Goal: Task Accomplishment & Management: Complete application form

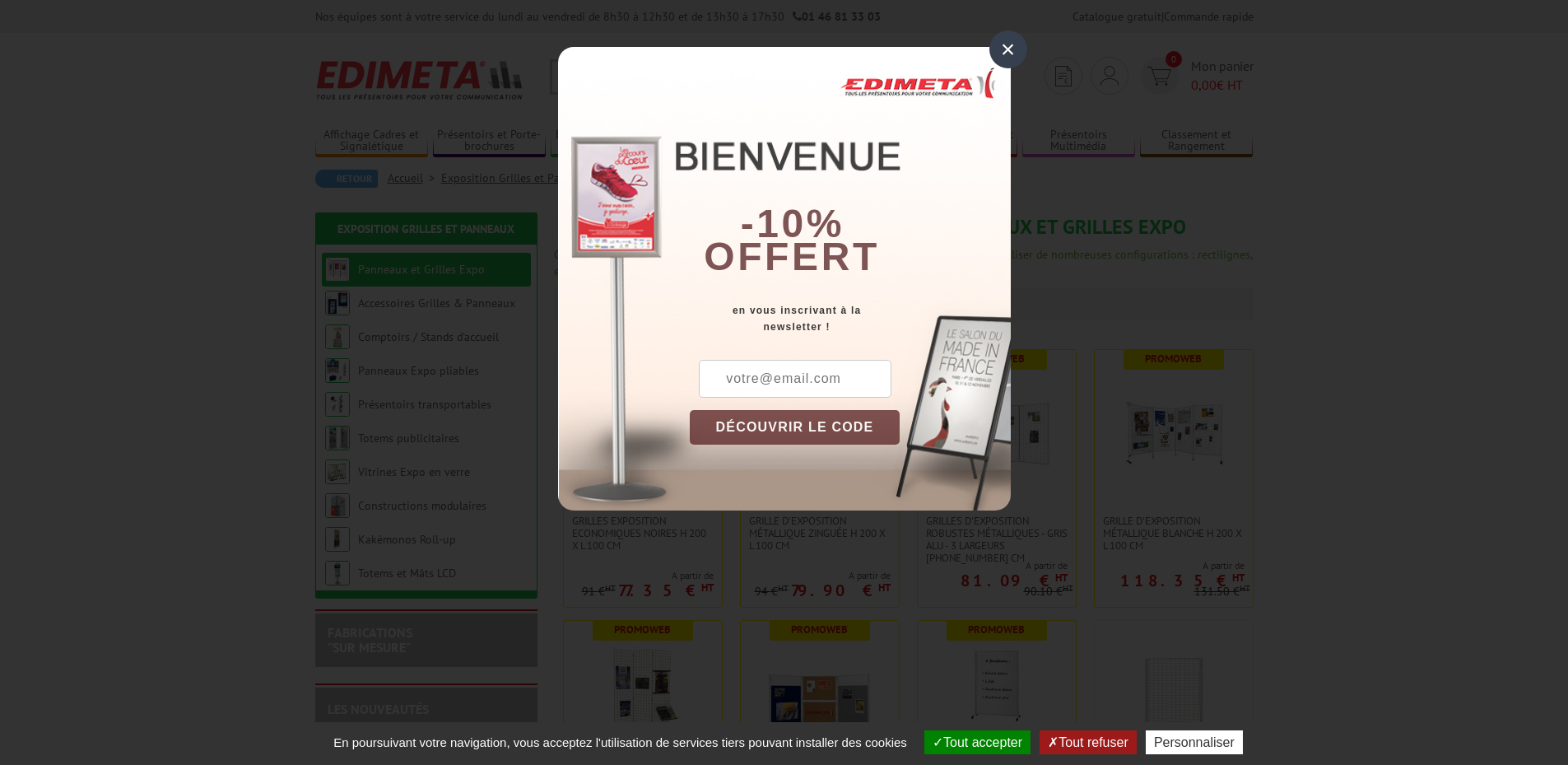
click at [1006, 56] on div "×" at bounding box center [1008, 49] width 38 height 38
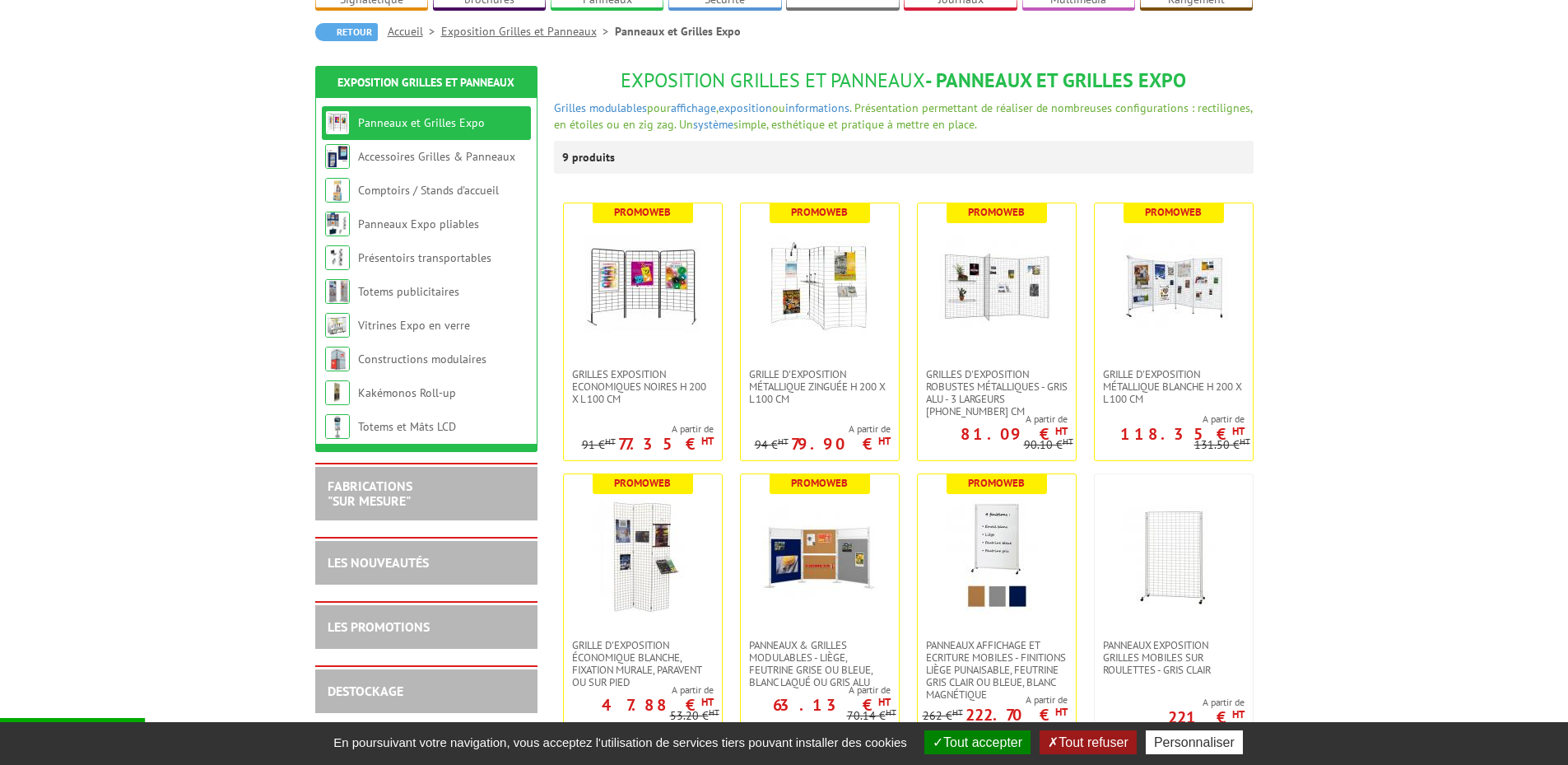
scroll to position [165, 0]
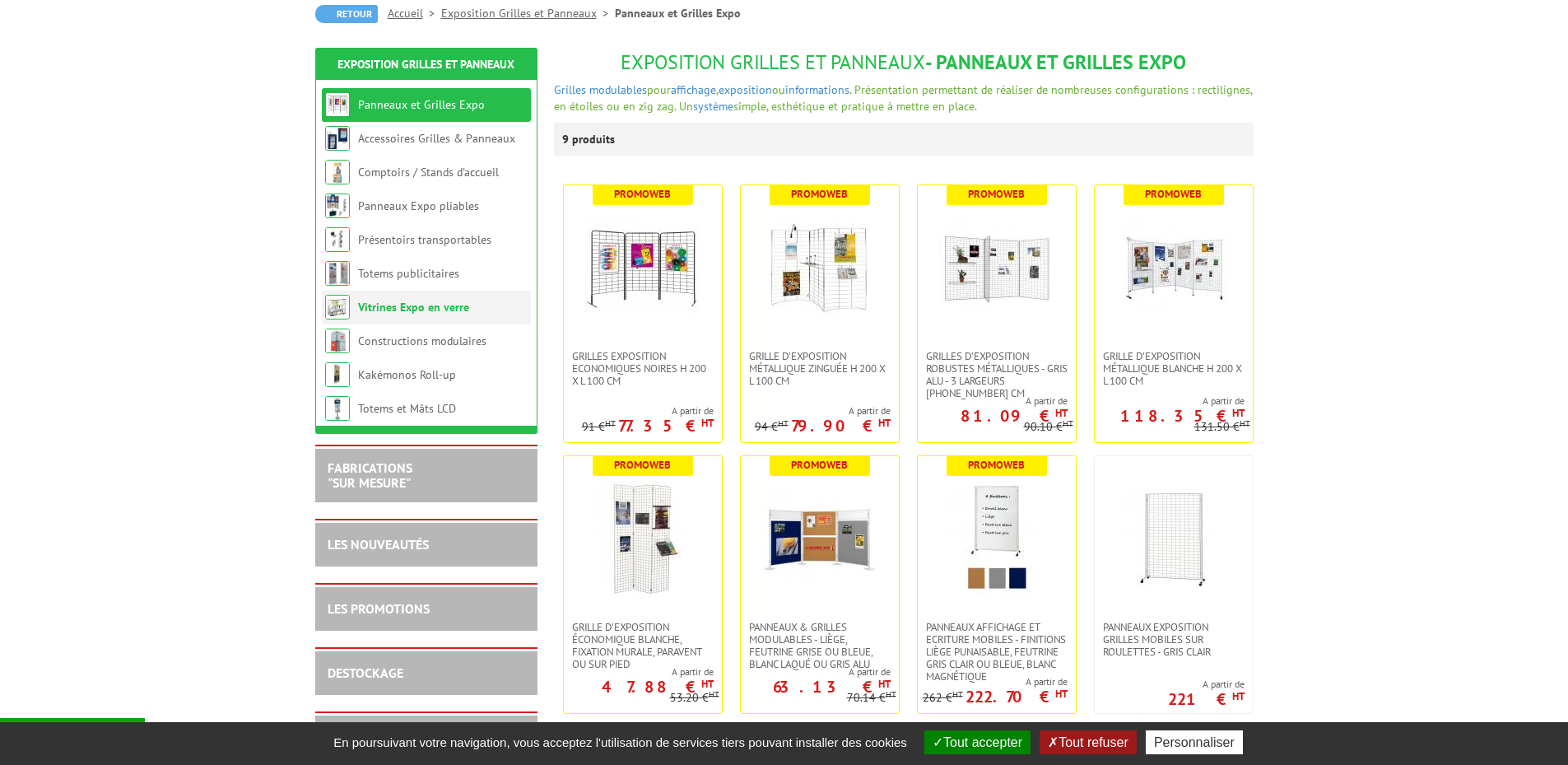
click at [397, 306] on link "Vitrines Expo en verre" at bounding box center [413, 307] width 111 height 14
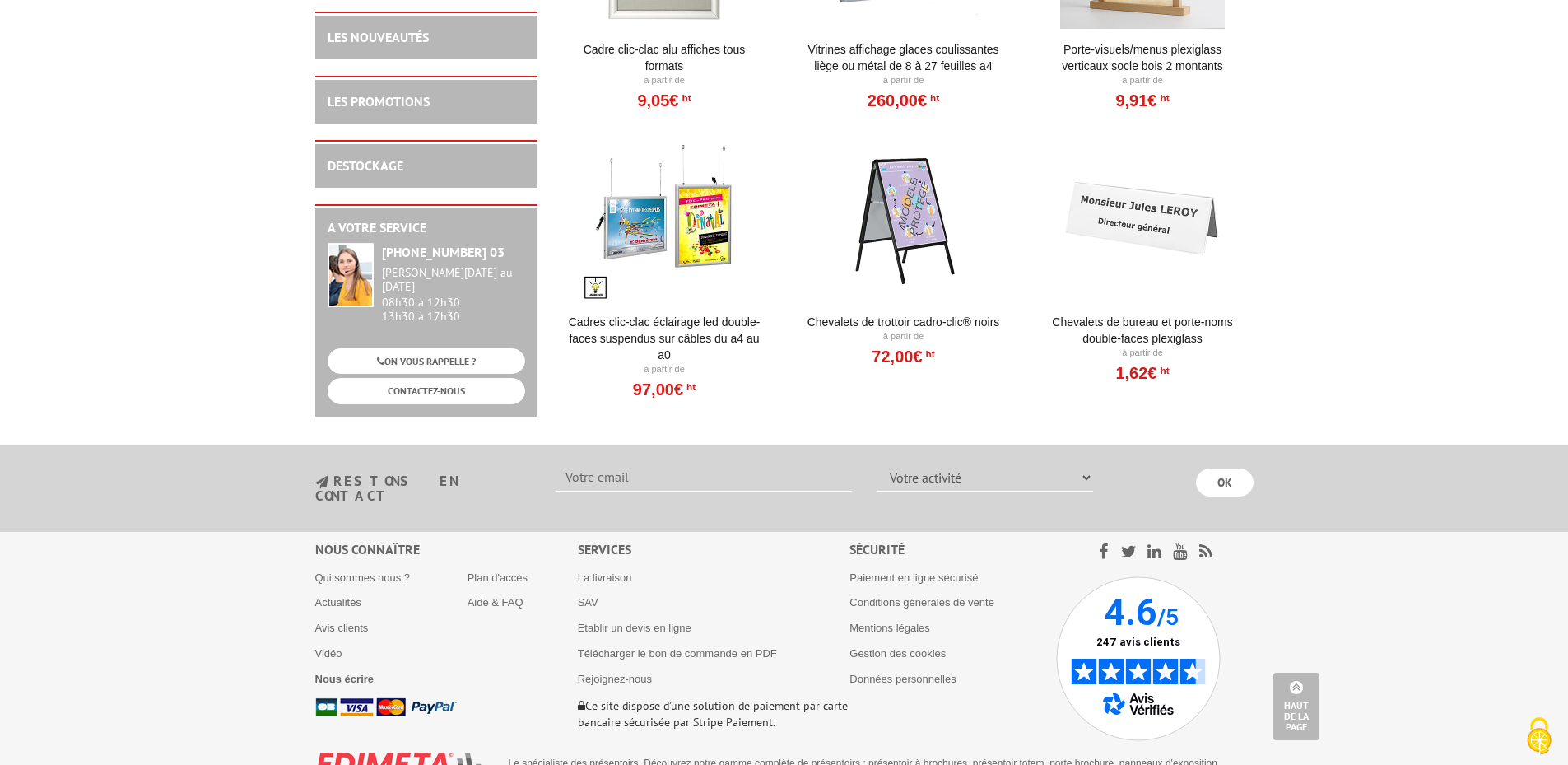
scroll to position [1700, 0]
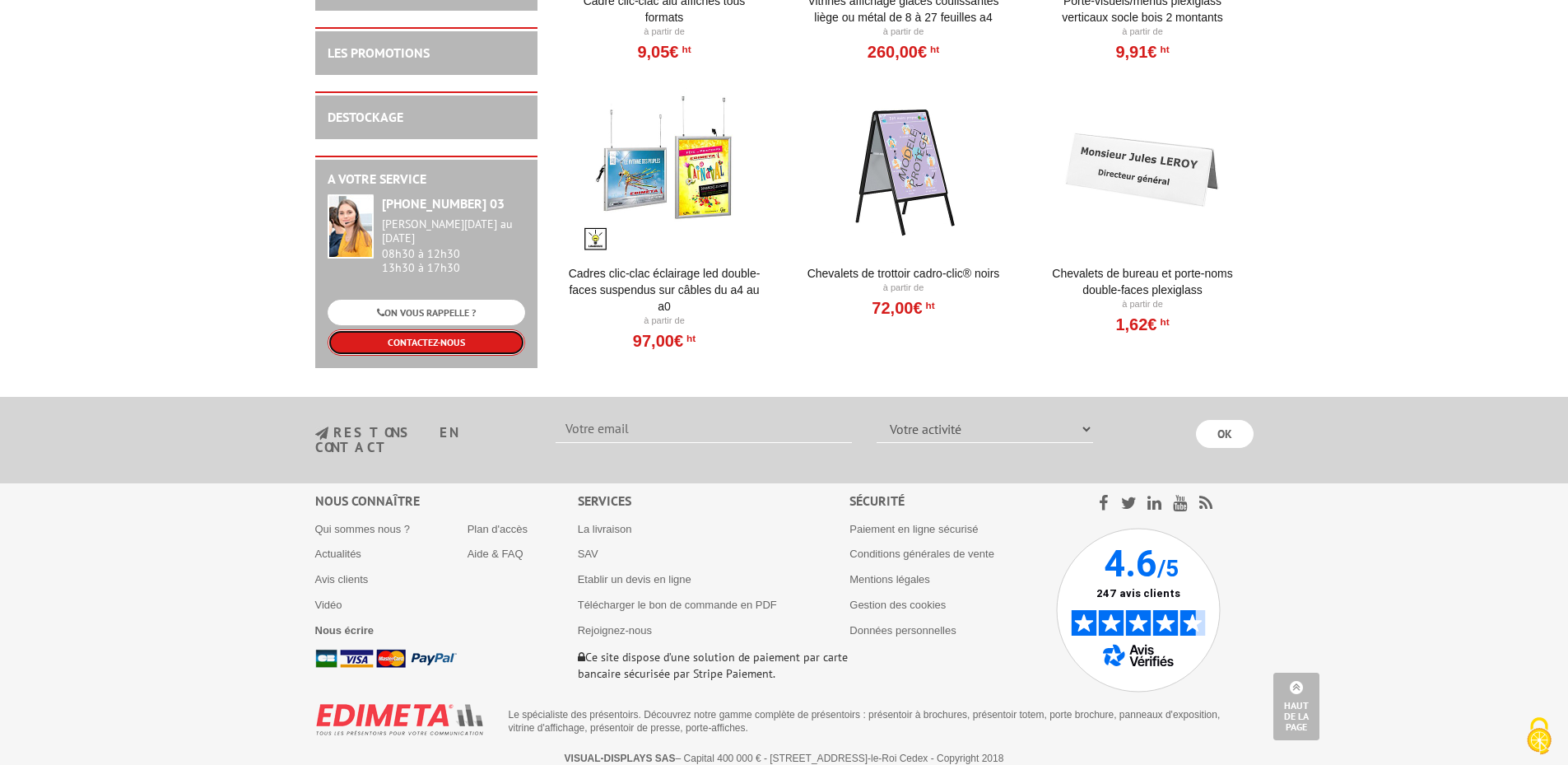
click at [390, 333] on link "CONTACTEZ-NOUS" at bounding box center [426, 342] width 198 height 25
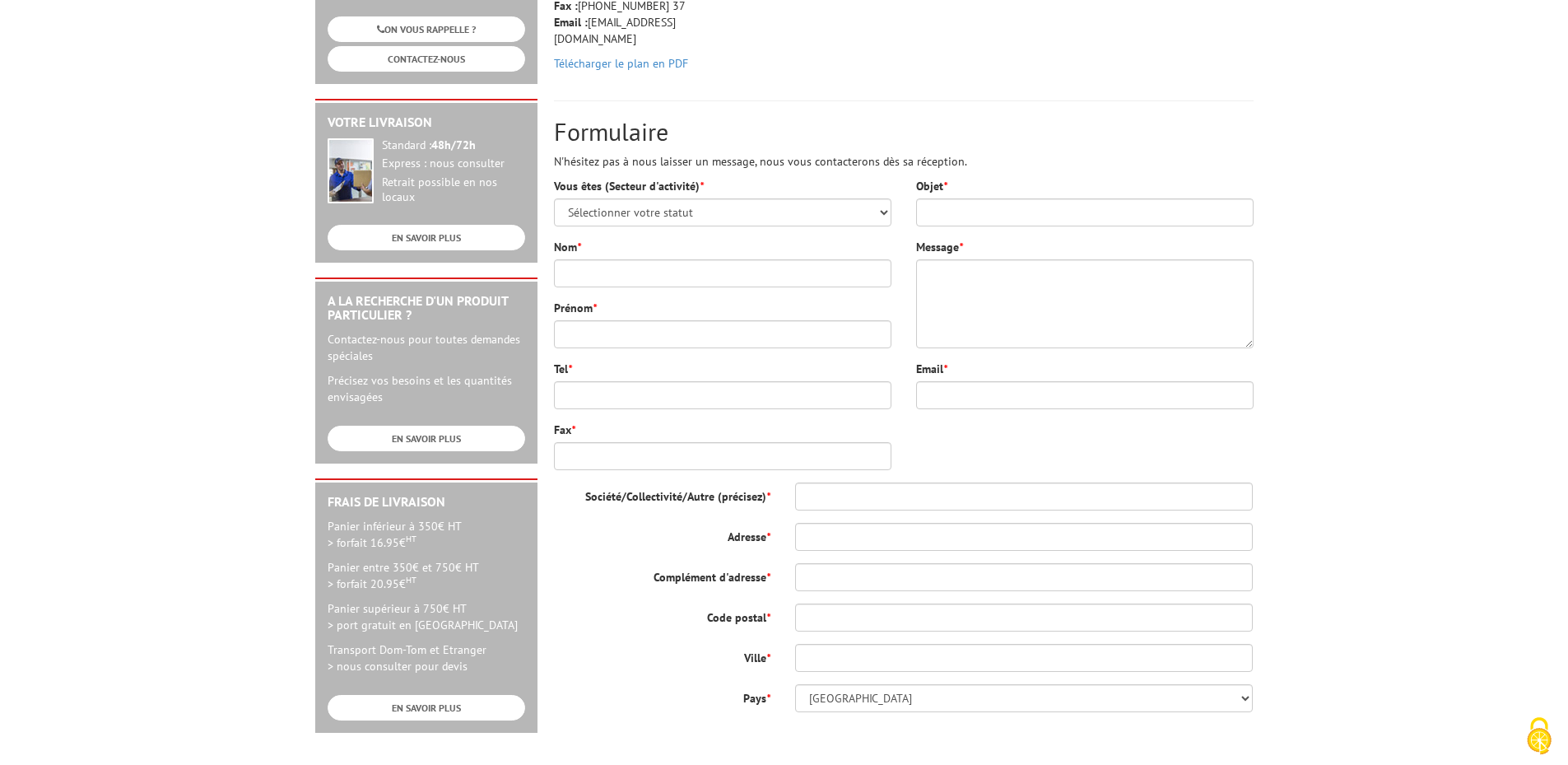
scroll to position [329, 0]
click at [825, 210] on select "Sélectionner votre statut Administrations et collectivités Magasins et commerce…" at bounding box center [723, 211] width 338 height 28
select select "877"
click at [554, 198] on select "Sélectionner votre statut Administrations et collectivités Magasins et commerce…" at bounding box center [723, 211] width 338 height 28
click at [976, 214] on input "Objet *" at bounding box center [1086, 211] width 338 height 28
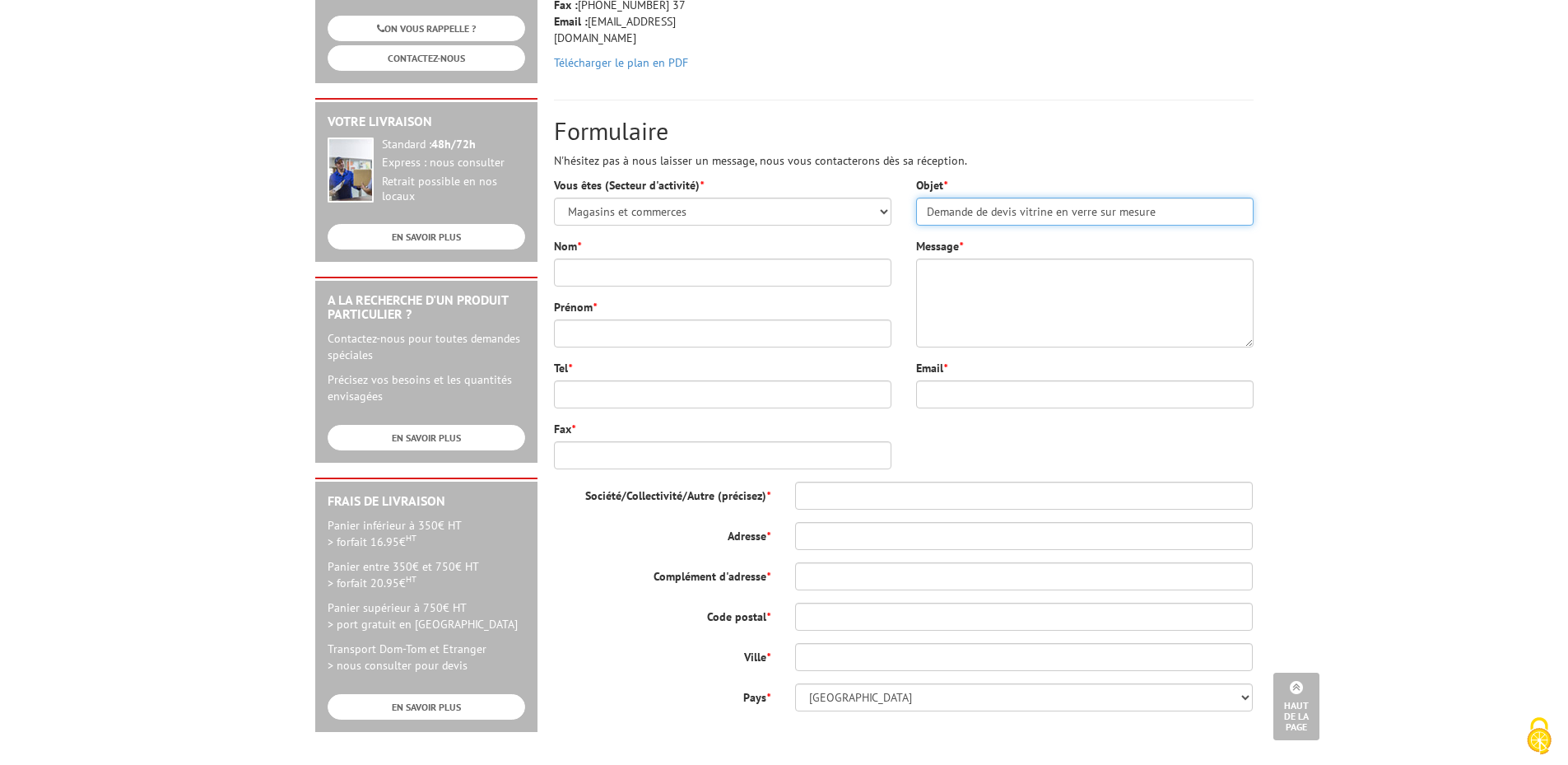
type input "Demande de devis vitrine en verre sur mesure"
click at [839, 270] on input "Nom *" at bounding box center [723, 272] width 338 height 28
type input "RENEVIER"
type input "Anne-Laure"
type input "al.renevier@christofle.com"
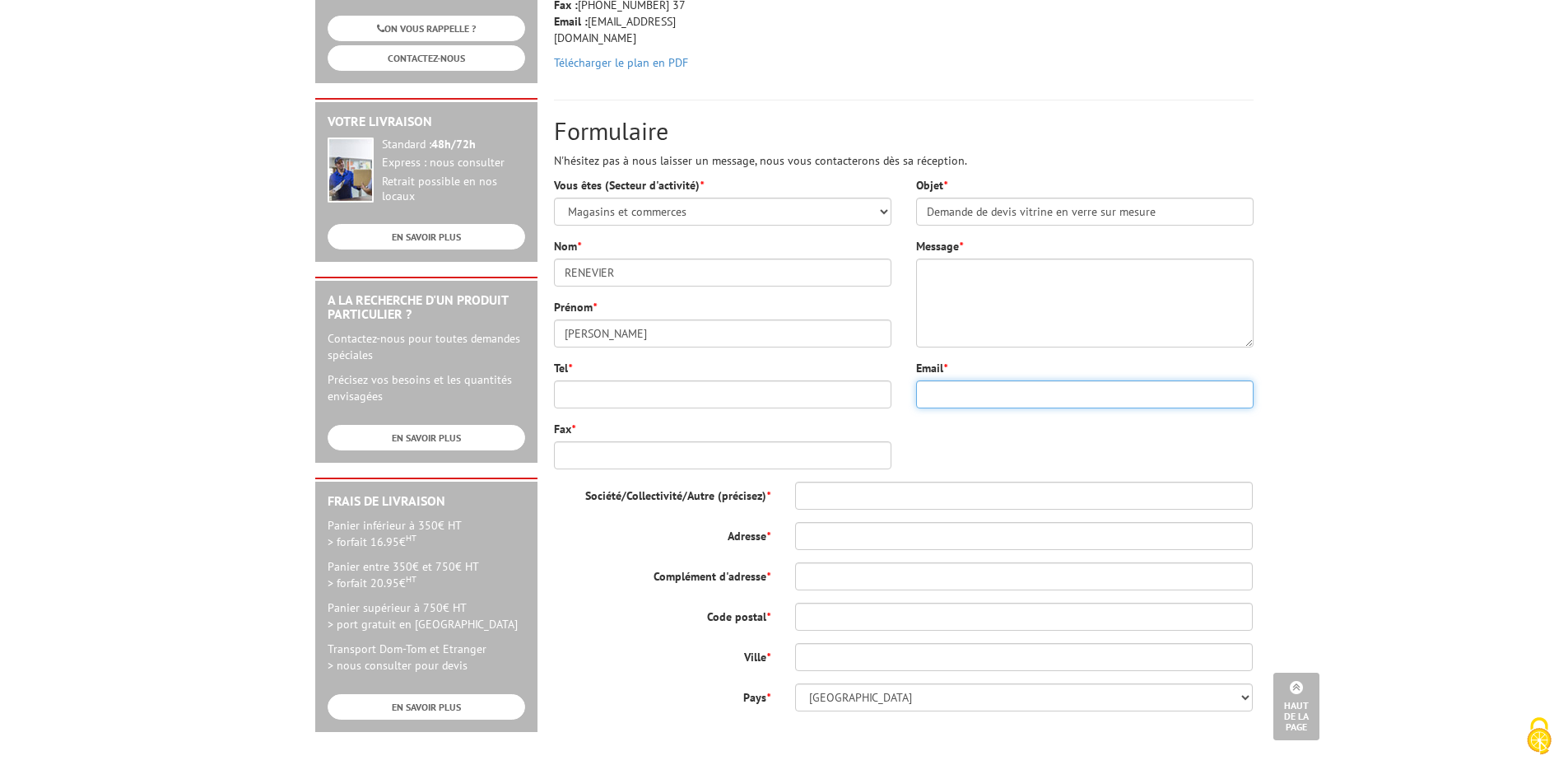
type input "ORFEVRERIE CHRISTOFLE"
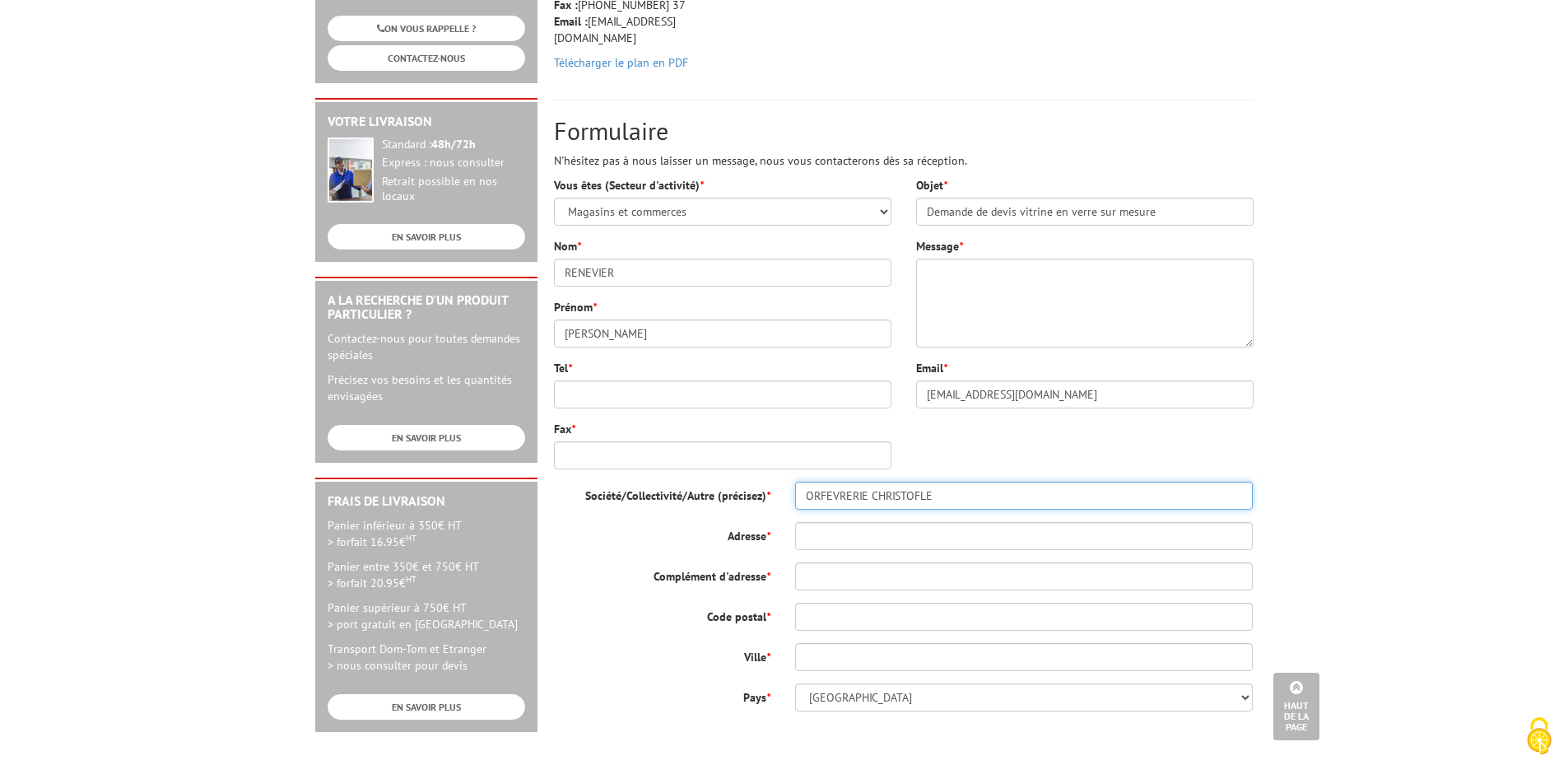
type input "191 avenue Charles de Gaulle 191"
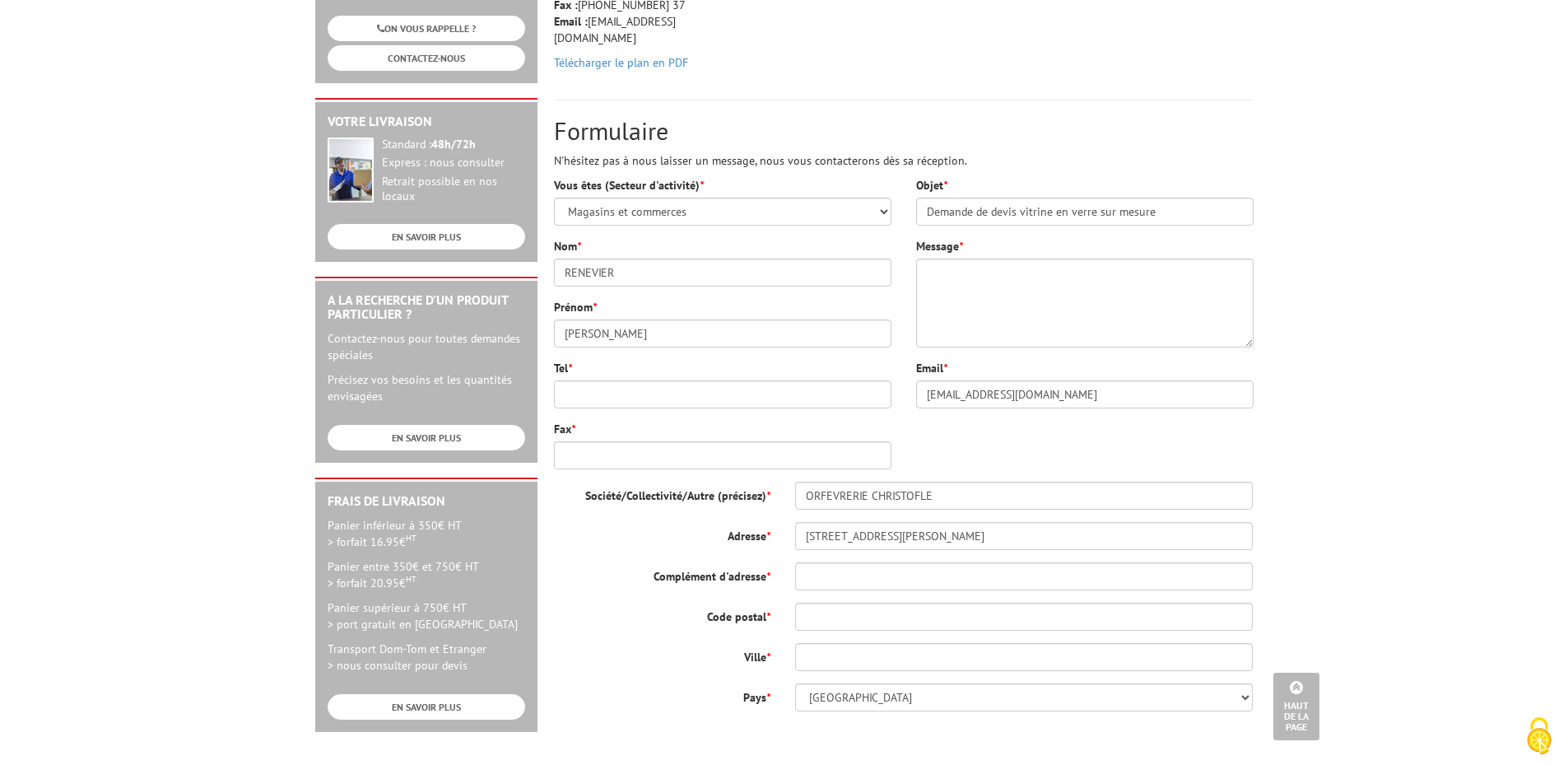
type input "92200"
type input "NEUILLY SUR SEINE"
click at [1098, 293] on textarea "Message *" at bounding box center [1086, 303] width 338 height 89
paste textarea "Bonjour, j'ai une demande de devis pour la fabrication d'une vitrine en verre s…"
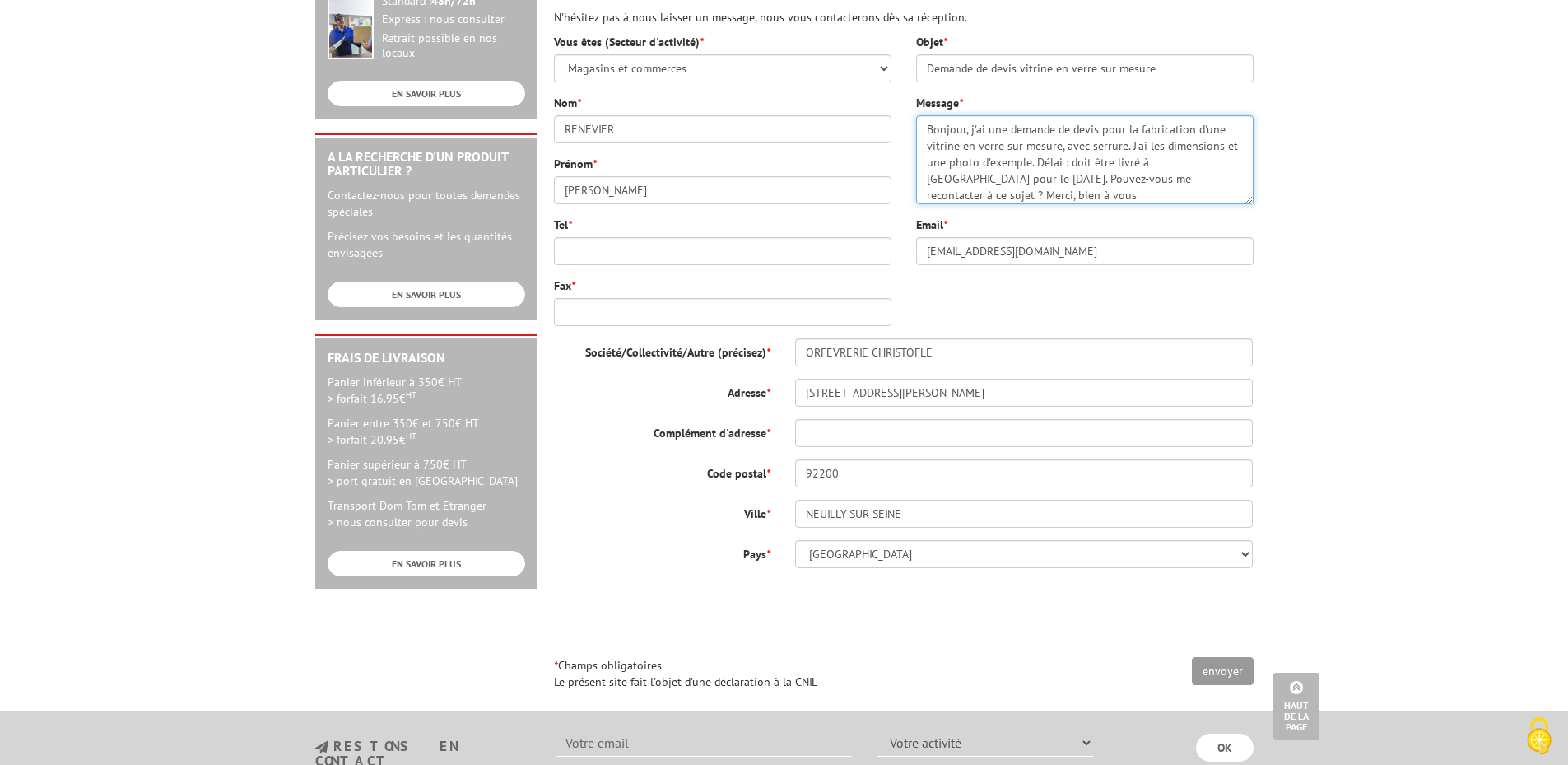
scroll to position [494, 0]
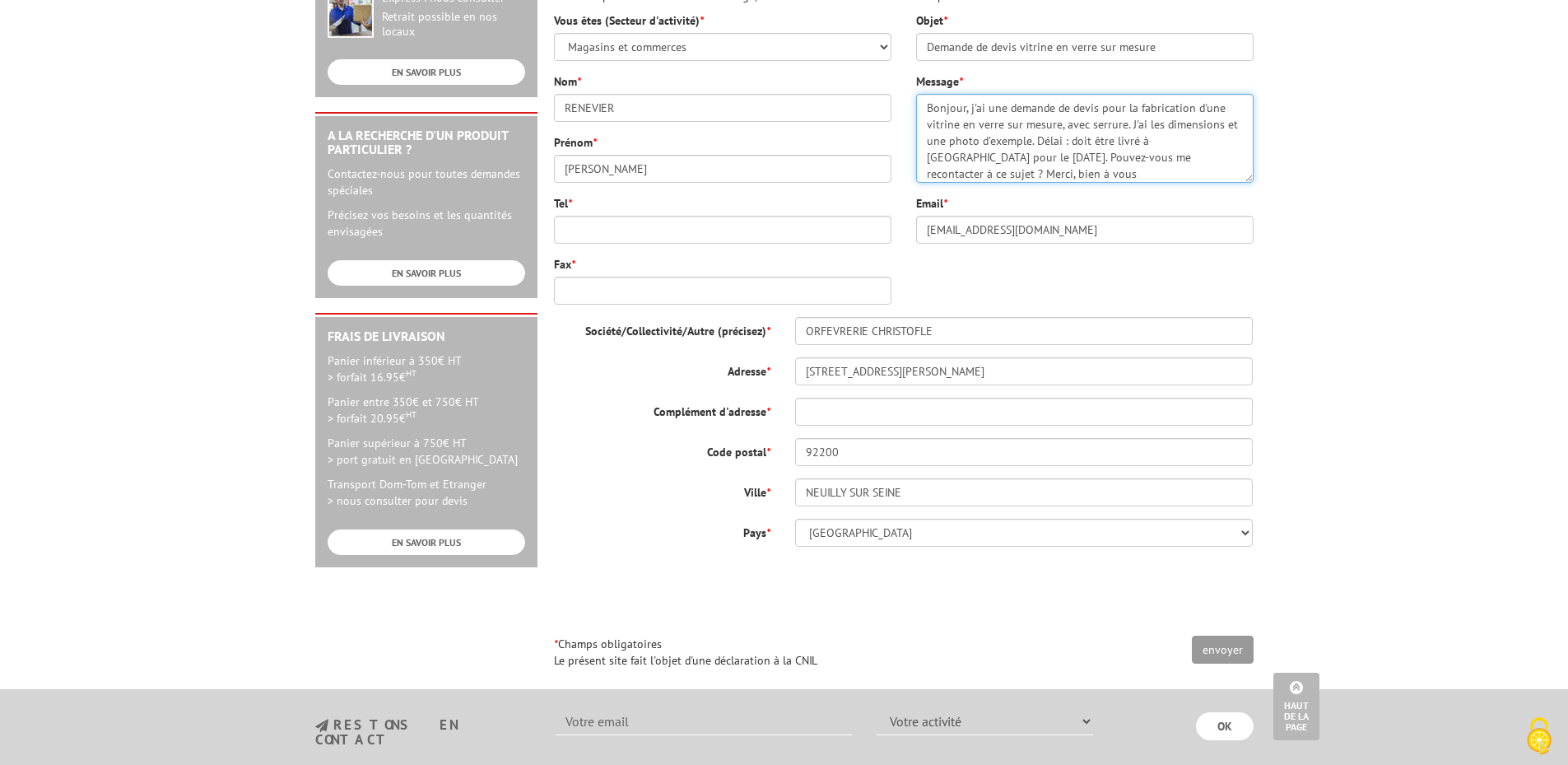
type textarea "Bonjour, j'ai une demande de devis pour la fabrication d'une vitrine en verre s…"
click at [686, 228] on input "Tel *" at bounding box center [723, 230] width 338 height 28
paste input "+33 6 38 67 31 98"
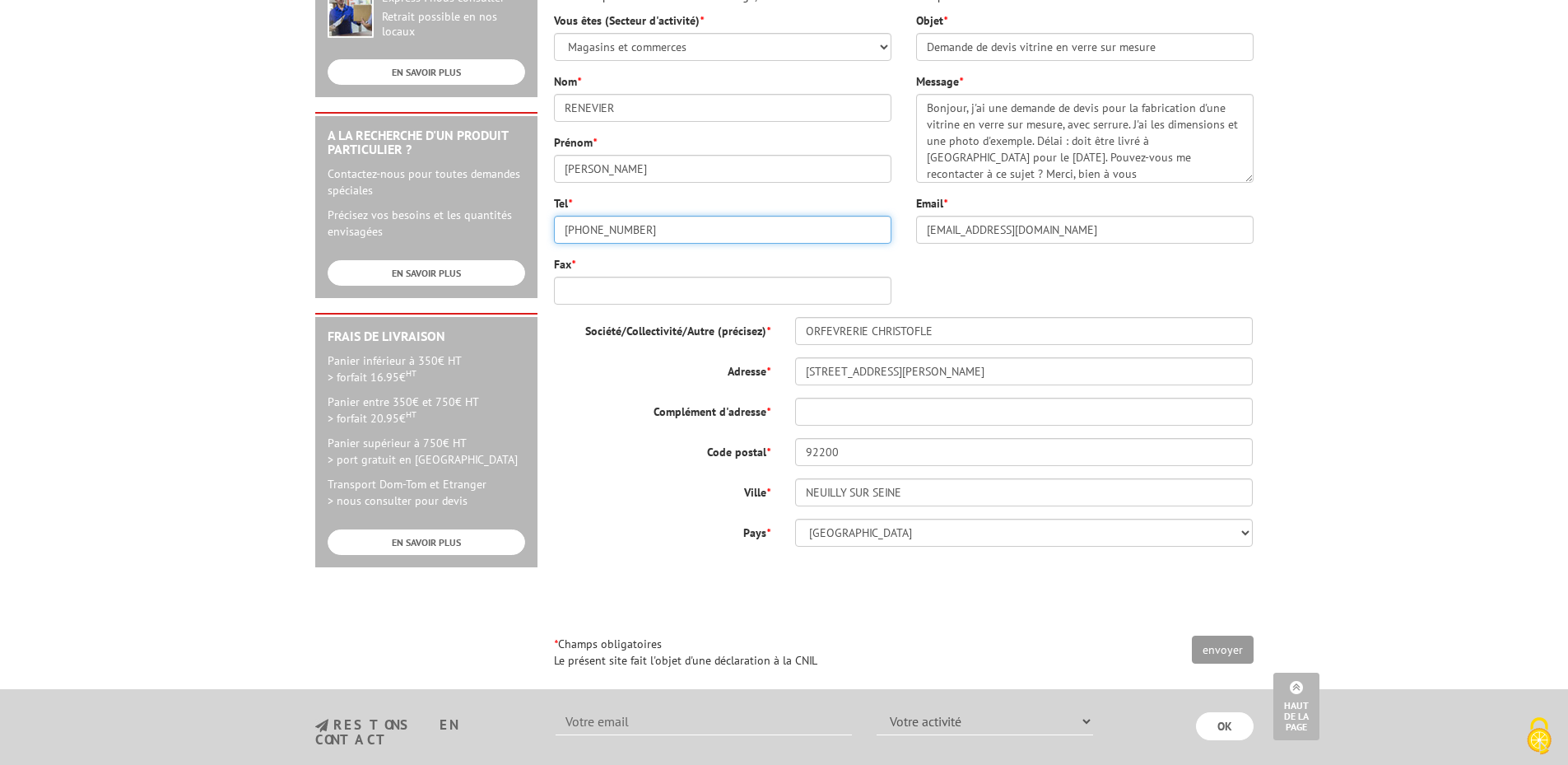
type input "+33 6 38 67 31 98"
click at [1224, 656] on input "envoyer" at bounding box center [1224, 649] width 62 height 28
click at [694, 287] on input "Fax *" at bounding box center [723, 290] width 338 height 28
drag, startPoint x: 702, startPoint y: 223, endPoint x: 452, endPoint y: 232, distance: 250.2
click at [452, 232] on div "A votre service +33 (0)1 46 81 33 03 Du Lundi au Vendredi 08h30 à 12h30 13h30 à…" at bounding box center [784, 191] width 955 height 970
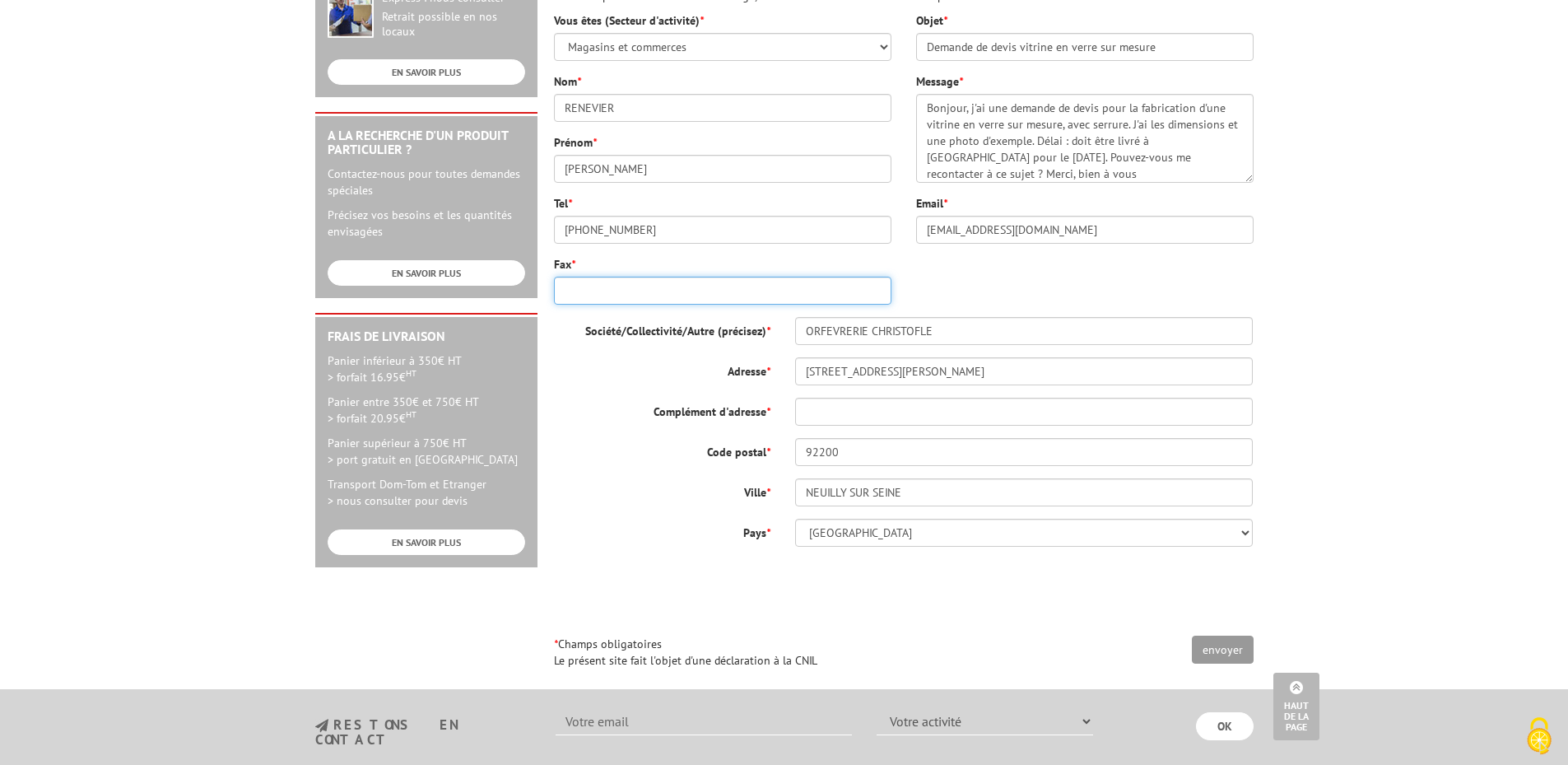
click at [710, 283] on input "Fax *" at bounding box center [723, 290] width 338 height 28
paste input "+33 6 38 67 31 98"
type input "+33 6 38 67 31 98"
click at [1227, 644] on input "envoyer" at bounding box center [1224, 649] width 62 height 28
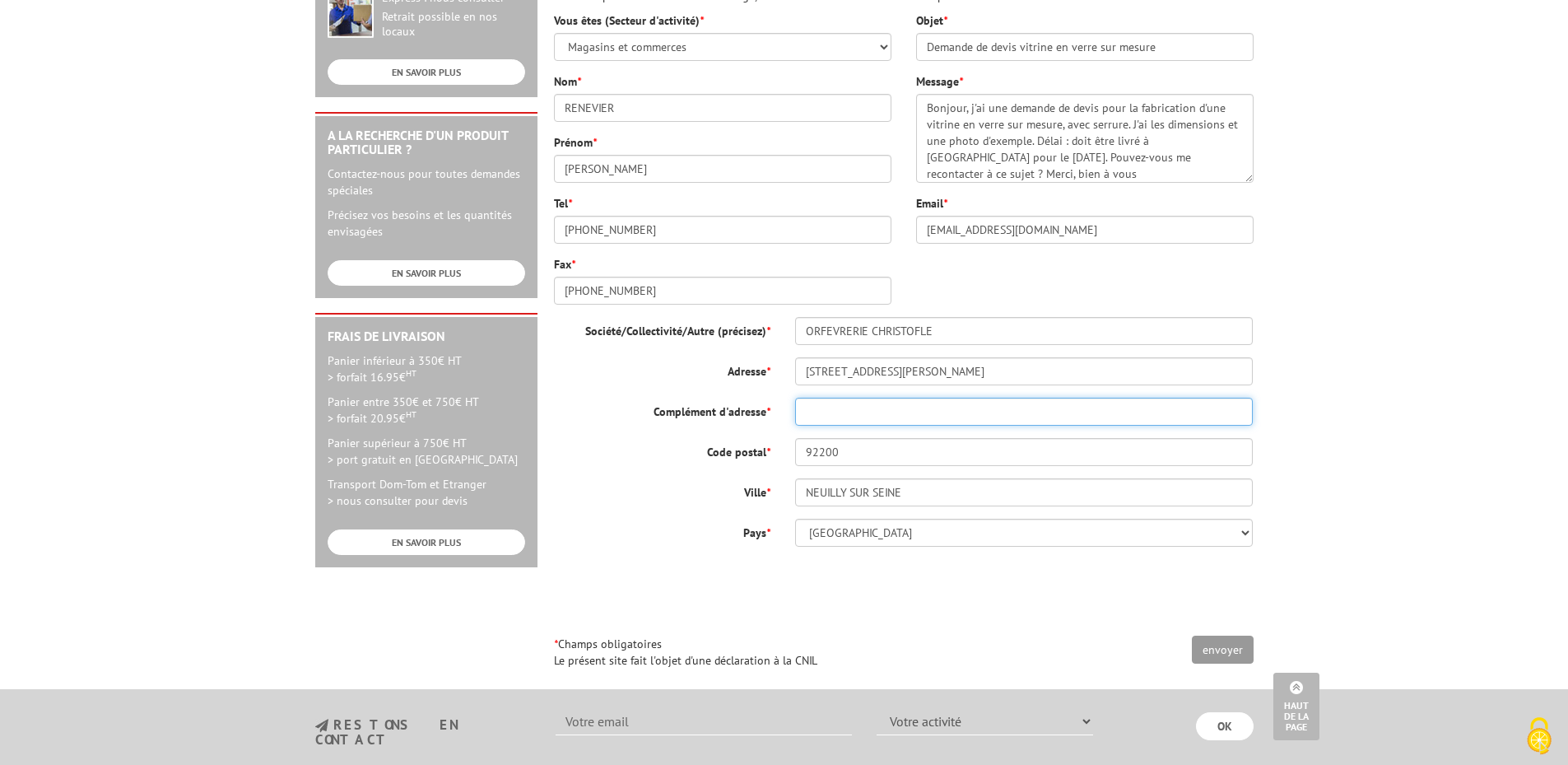
click at [872, 401] on input "Complément d'adresse *" at bounding box center [1024, 411] width 458 height 28
drag, startPoint x: 996, startPoint y: 367, endPoint x: 953, endPoint y: 367, distance: 43.0
click at [953, 367] on input "191 avenue Charles de Gaulle 191" at bounding box center [1024, 370] width 458 height 28
drag, startPoint x: 962, startPoint y: 371, endPoint x: 638, endPoint y: 342, distance: 325.3
click at [638, 342] on div "Société/Collectivité/Autre (précisez) * ORFEVRERIE CHRISTOFLE Adresse * 191 ave…" at bounding box center [903, 432] width 700 height 230
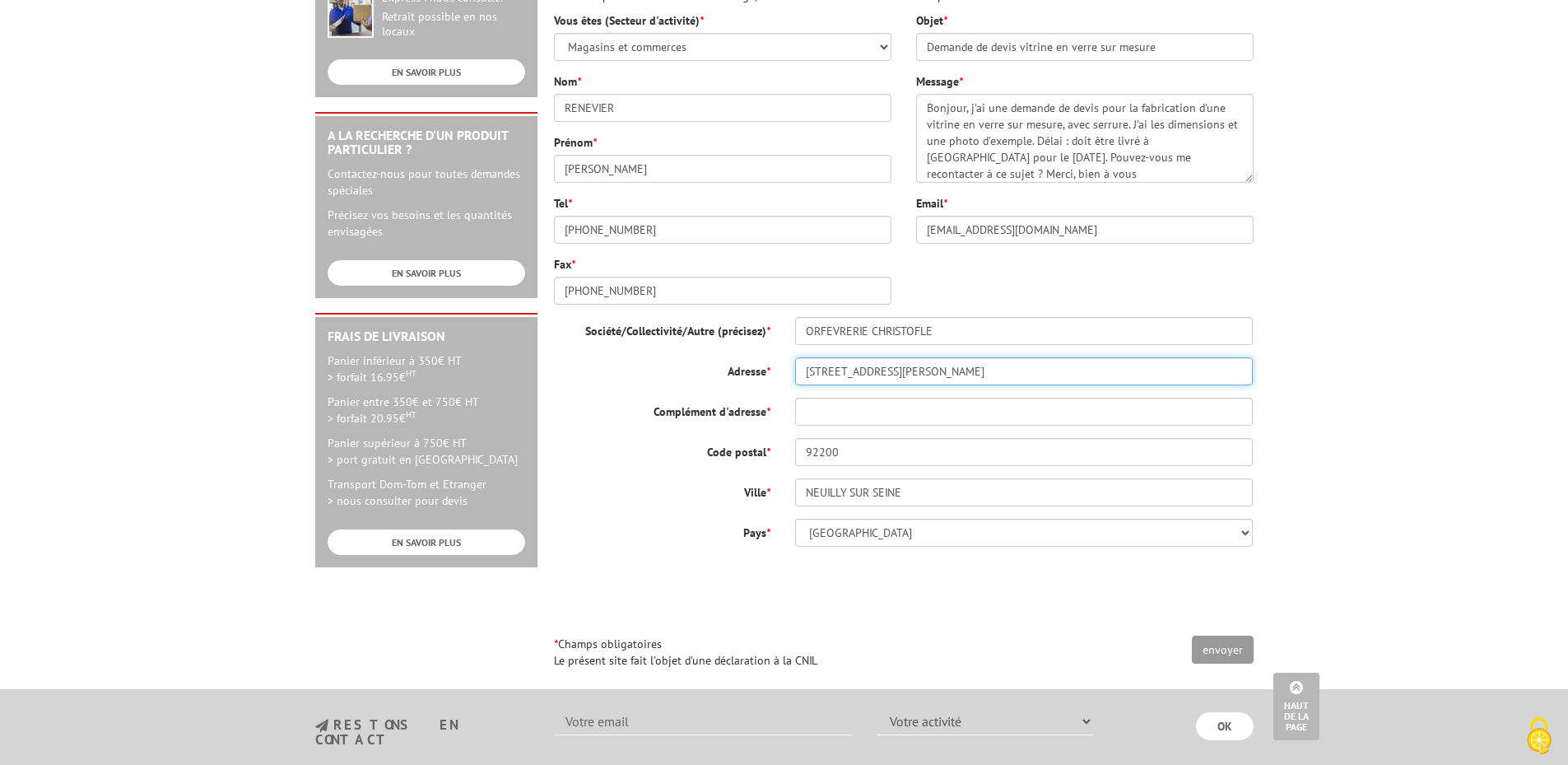
type input "191 avenue Charles de Gaulle 191"
click at [820, 410] on input "Complément d'adresse *" at bounding box center [1024, 411] width 458 height 28
paste input "191 avenue Charles de Gaulle"
type input "191 avenue Charles de Gaulle"
click at [1232, 653] on input "envoyer" at bounding box center [1224, 649] width 62 height 28
